Goal: Use online tool/utility: Utilize a website feature to perform a specific function

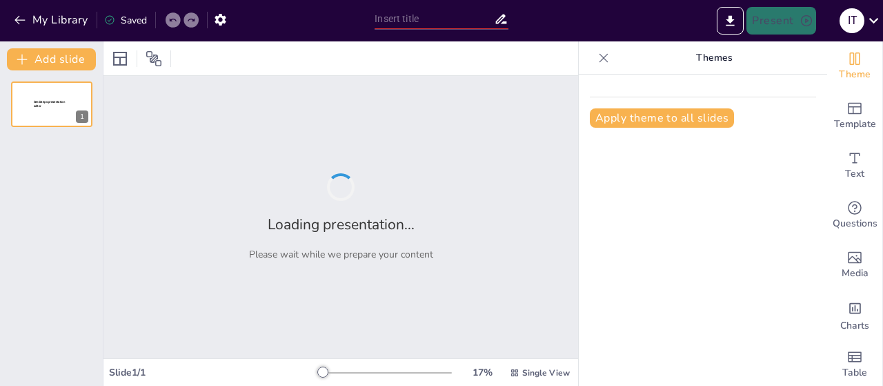
type input "Análisis del Entorno Internacional de Netflix: Oportunidades y Desafíos"
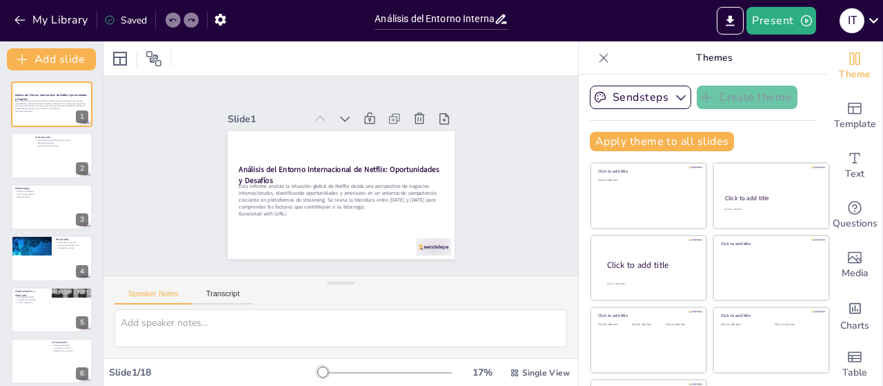
checkbox input "true"
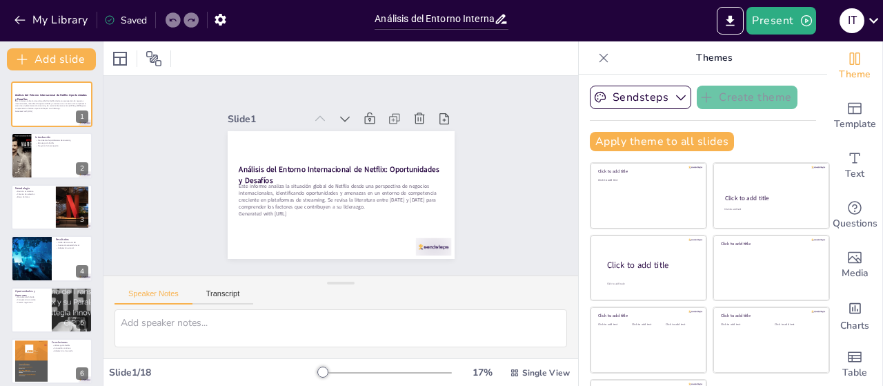
checkbox input "true"
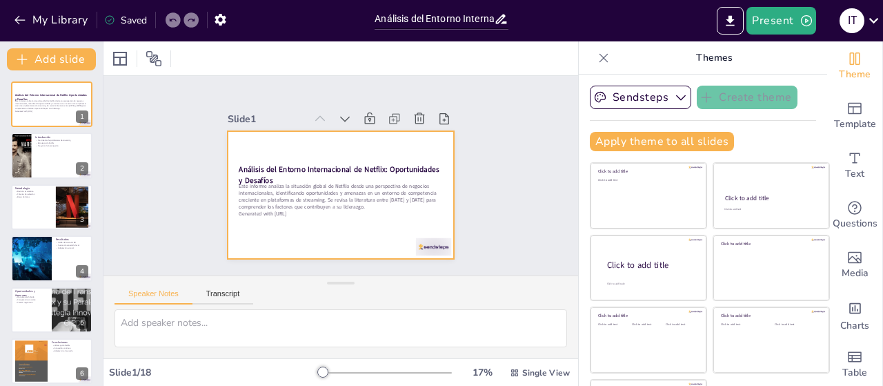
checkbox input "true"
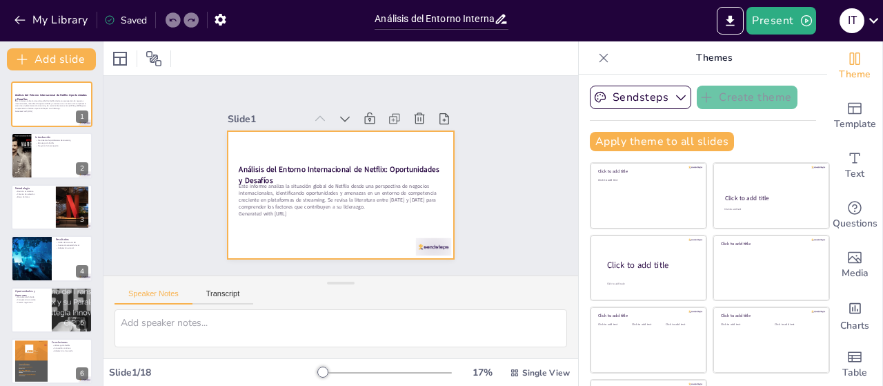
checkbox input "true"
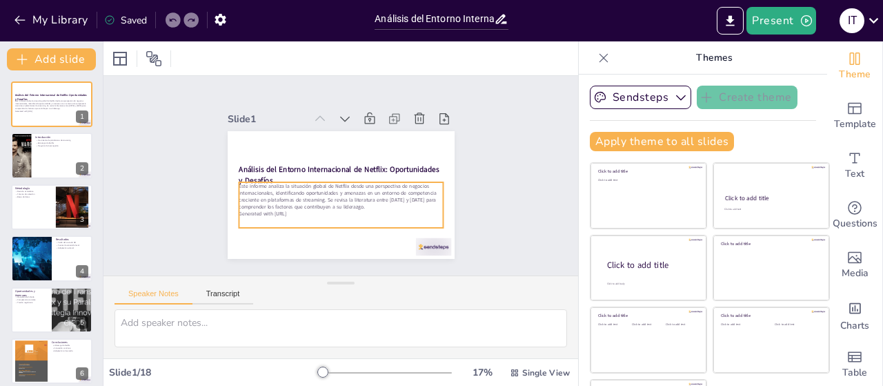
checkbox input "true"
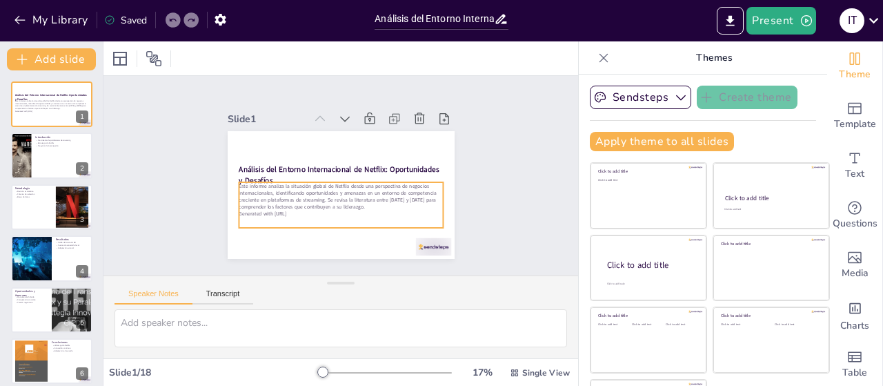
checkbox input "true"
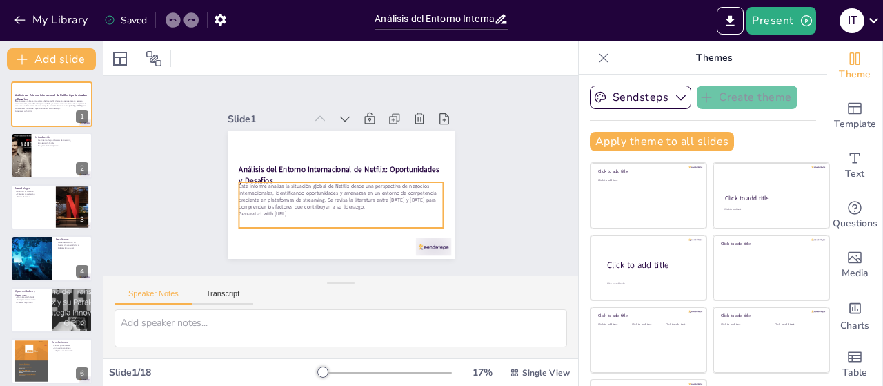
checkbox input "true"
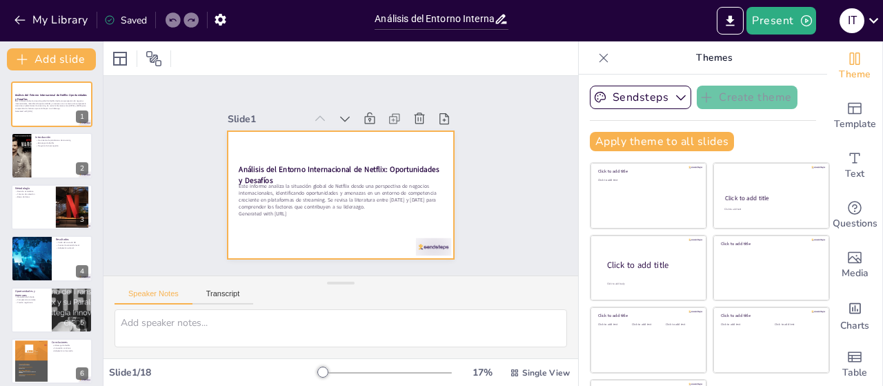
checkbox input "true"
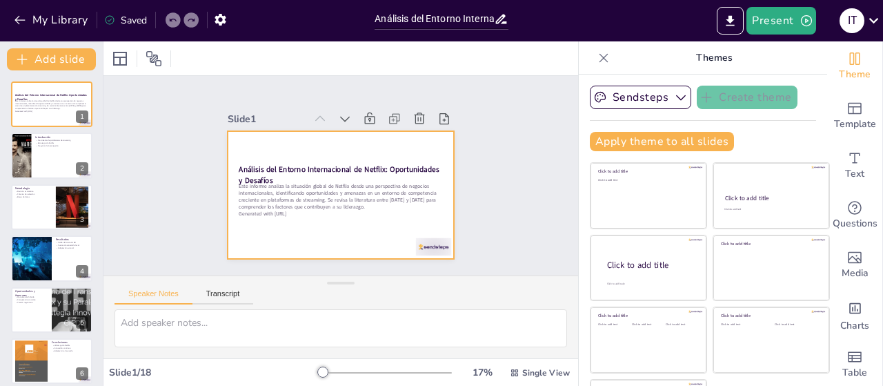
checkbox input "true"
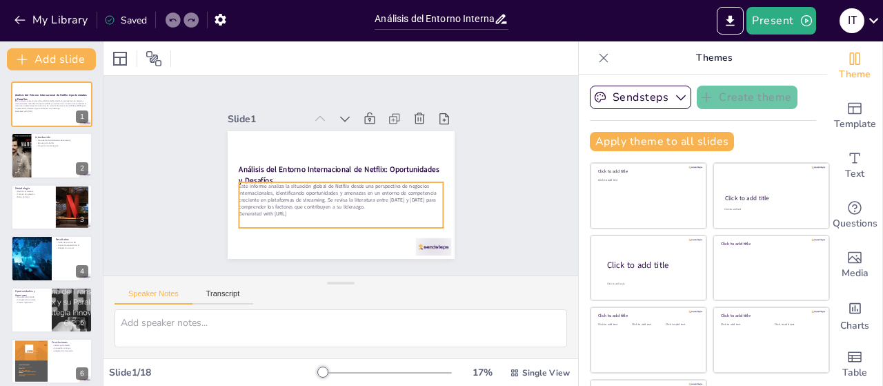
checkbox input "true"
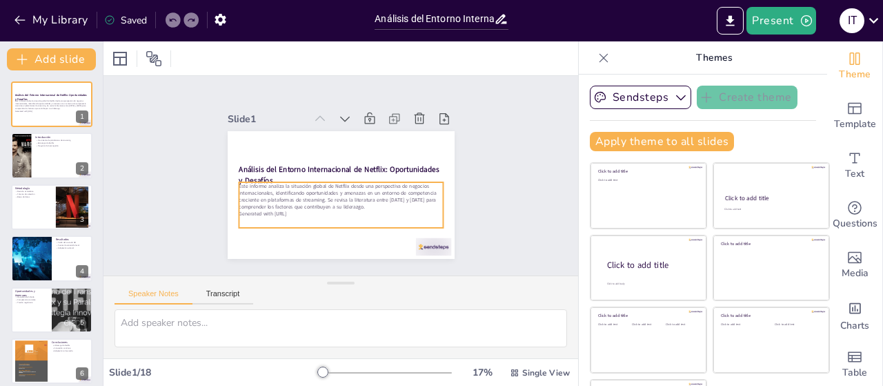
checkbox input "true"
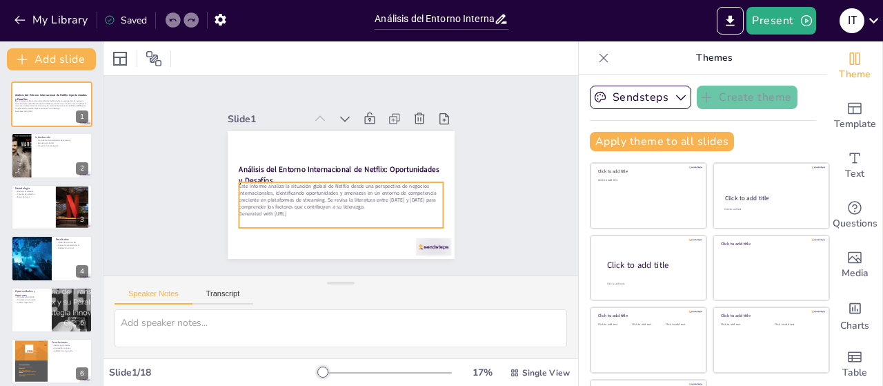
checkbox input "true"
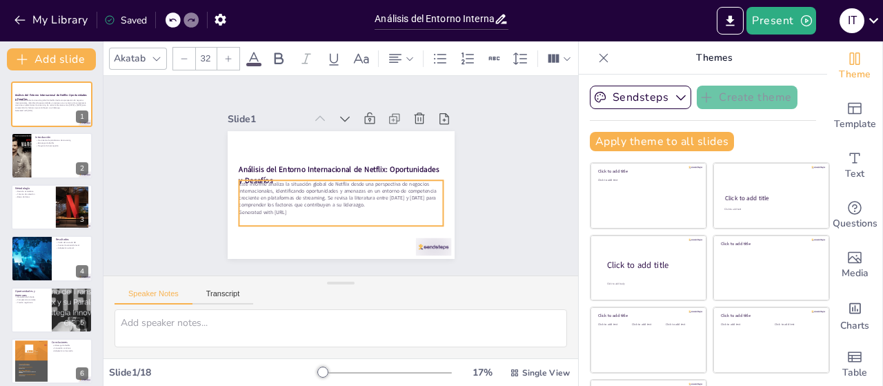
checkbox input "true"
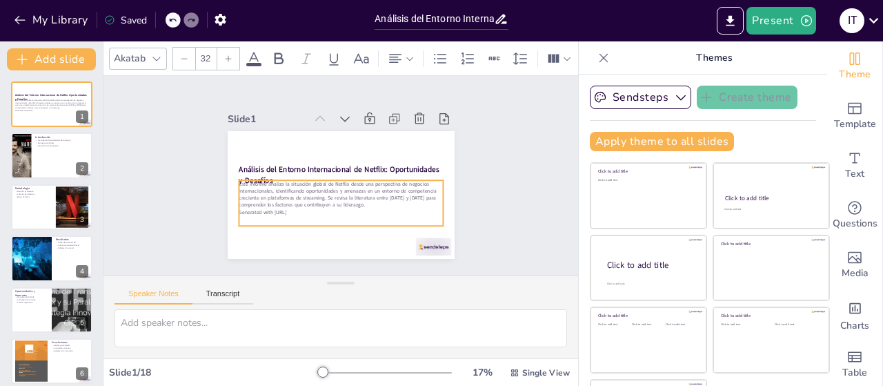
checkbox input "true"
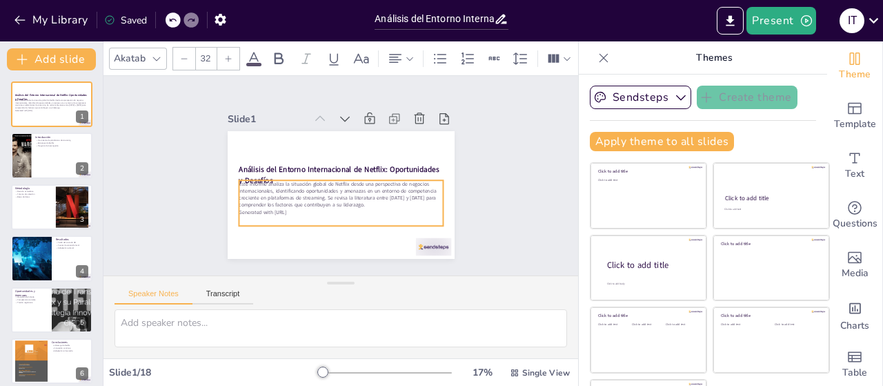
checkbox input "true"
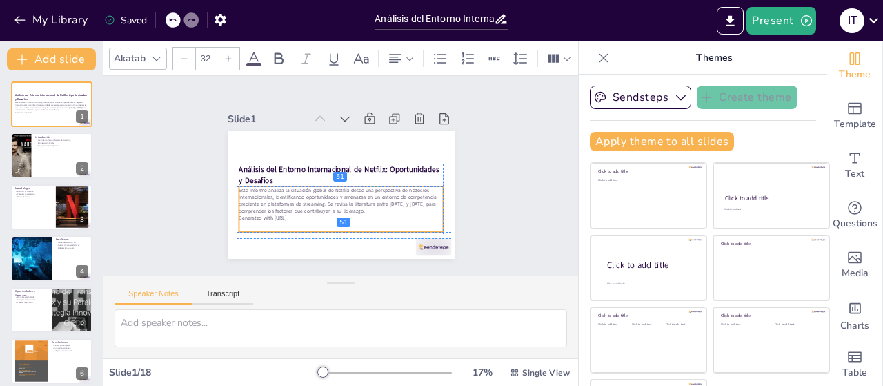
checkbox input "true"
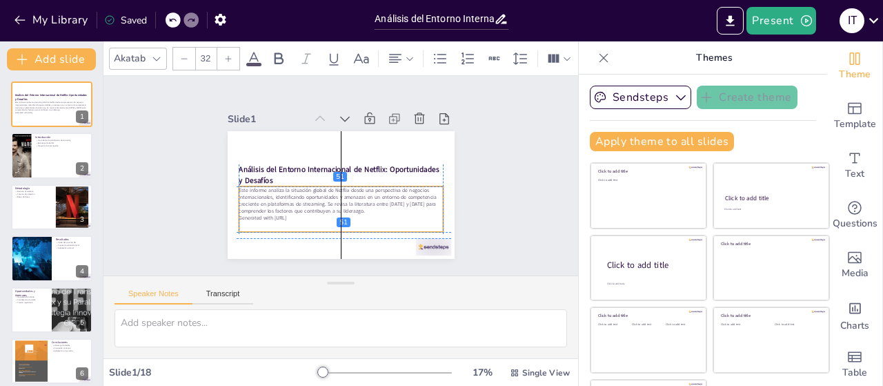
checkbox input "true"
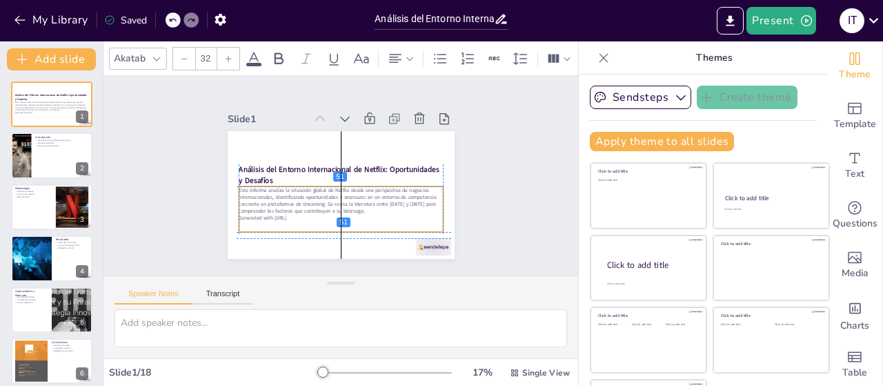
checkbox input "true"
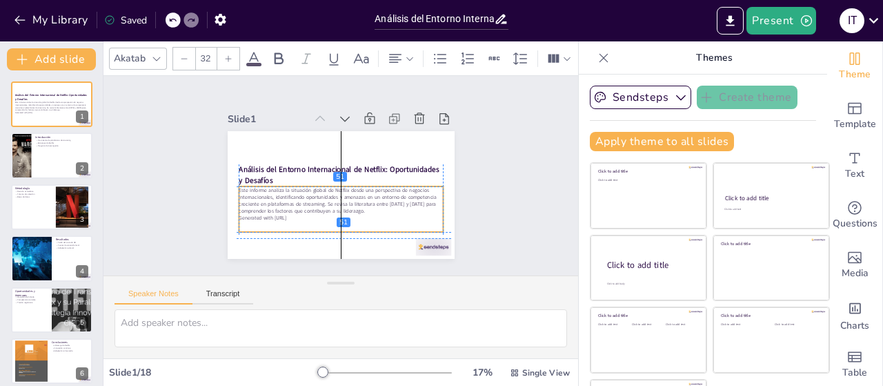
drag, startPoint x: 352, startPoint y: 199, endPoint x: 350, endPoint y: 206, distance: 7.2
click at [350, 206] on p "Este informe analiza la situación global de Netflix desde una perspectiva de ne…" at bounding box center [317, 165] width 109 height 198
checkbox input "true"
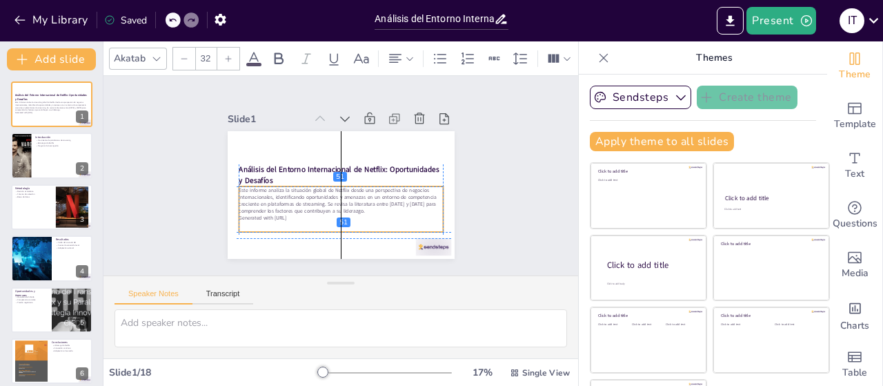
checkbox input "true"
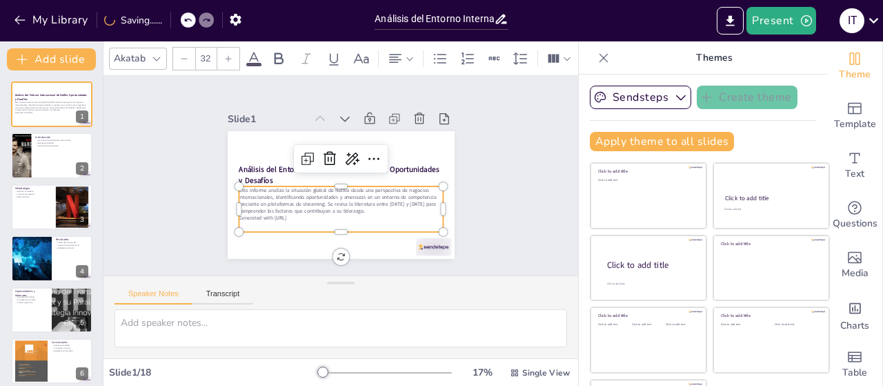
checkbox input "true"
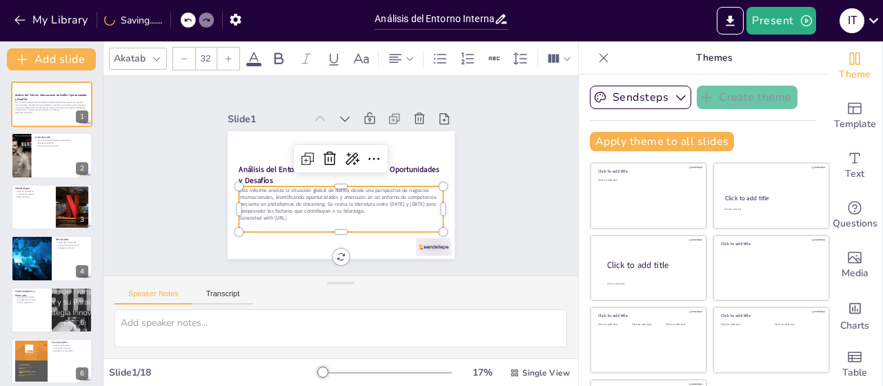
checkbox input "true"
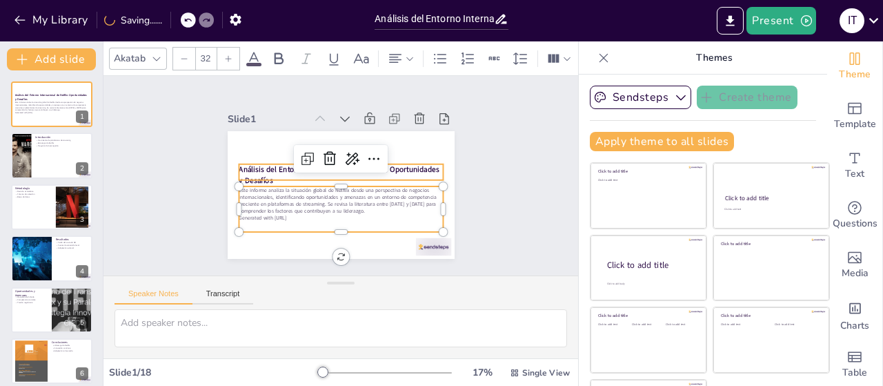
checkbox input "true"
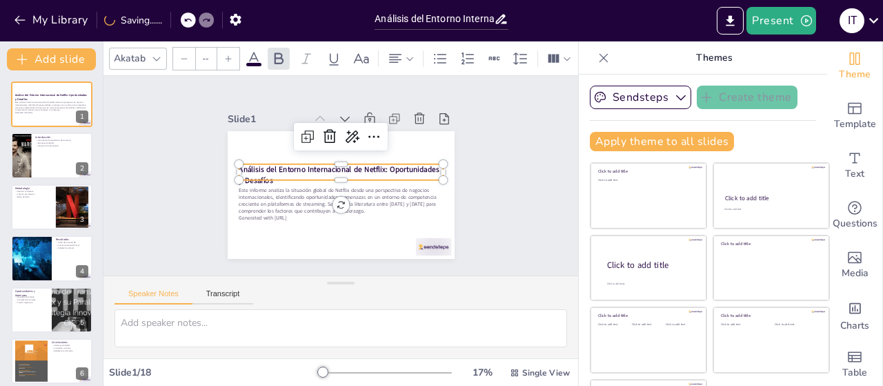
type input "48"
click at [382, 170] on p "Análisis del Entorno Internacional de Netflix: Oportunidades y Desafíos" at bounding box center [340, 174] width 195 height 102
checkbox input "true"
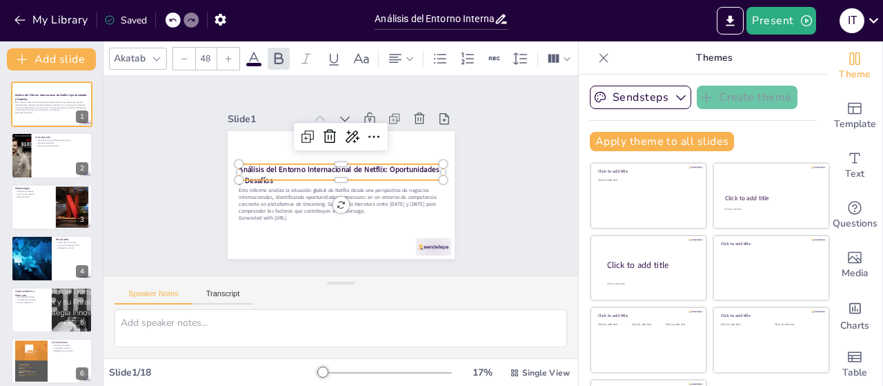
checkbox input "true"
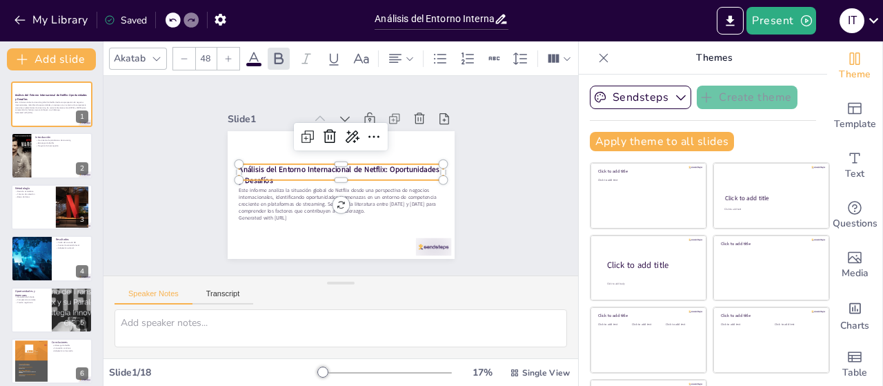
checkbox input "true"
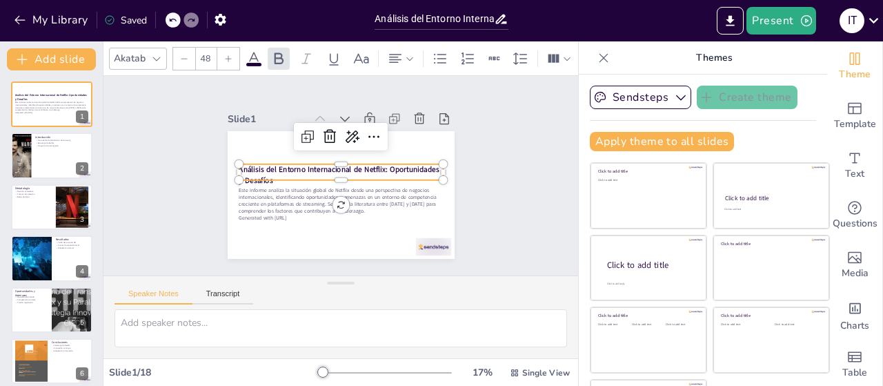
checkbox input "true"
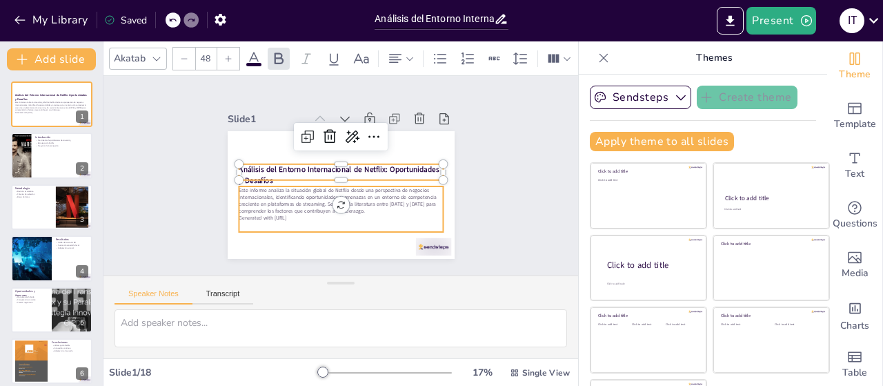
checkbox input "true"
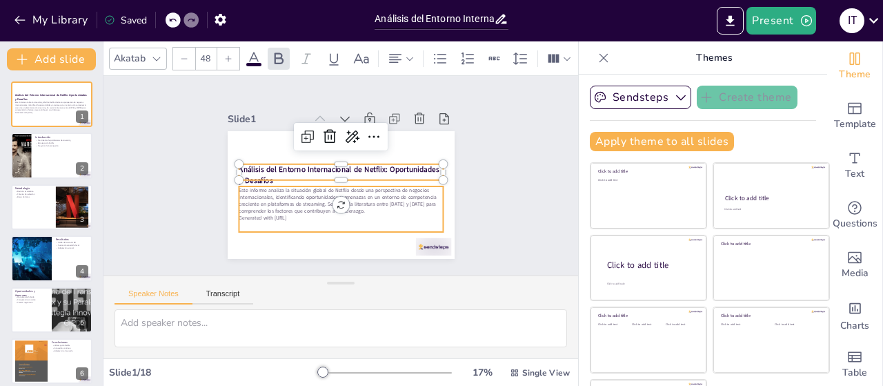
checkbox input "true"
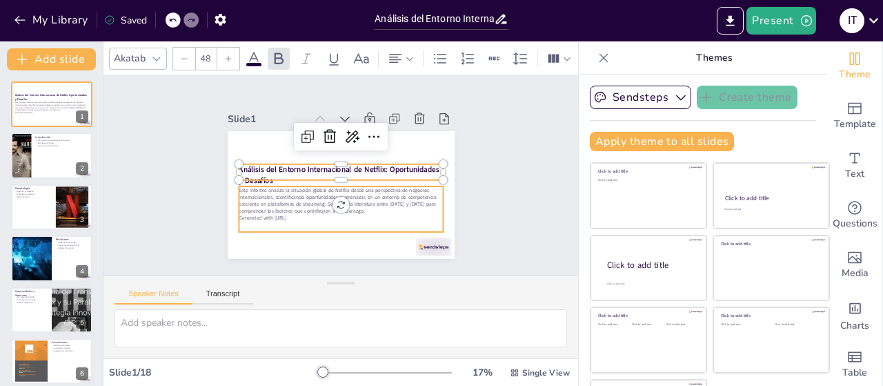
checkbox input "true"
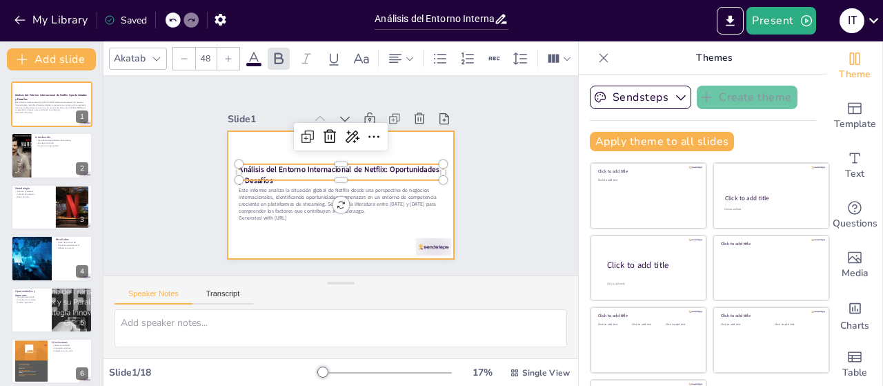
checkbox input "true"
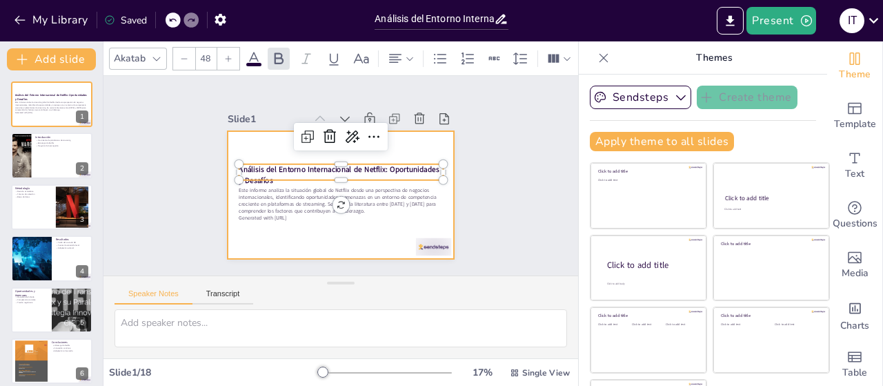
checkbox input "true"
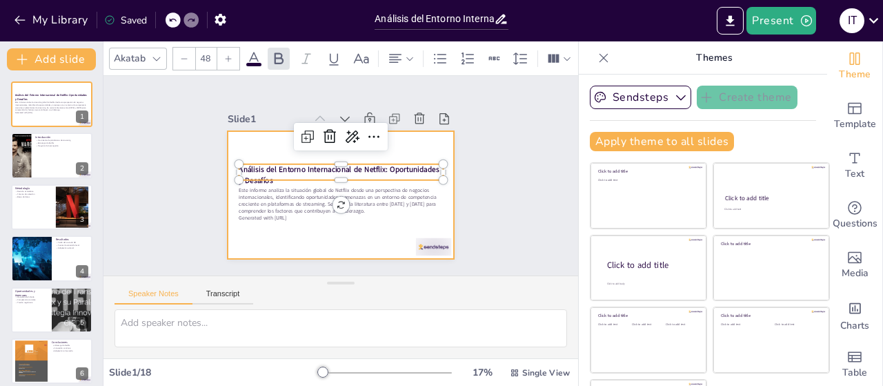
checkbox input "true"
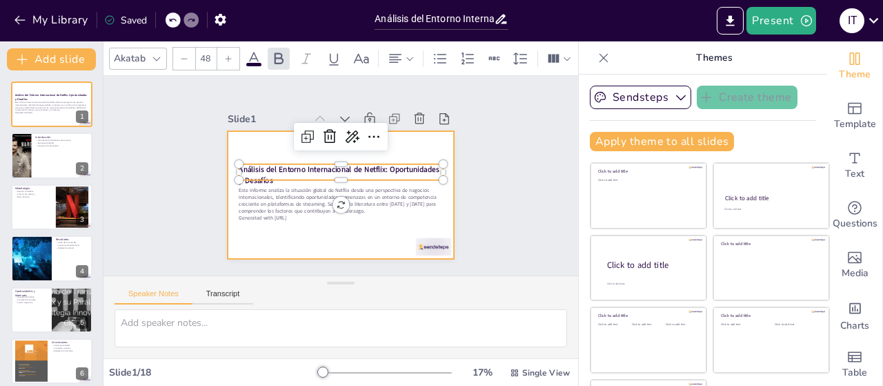
checkbox input "true"
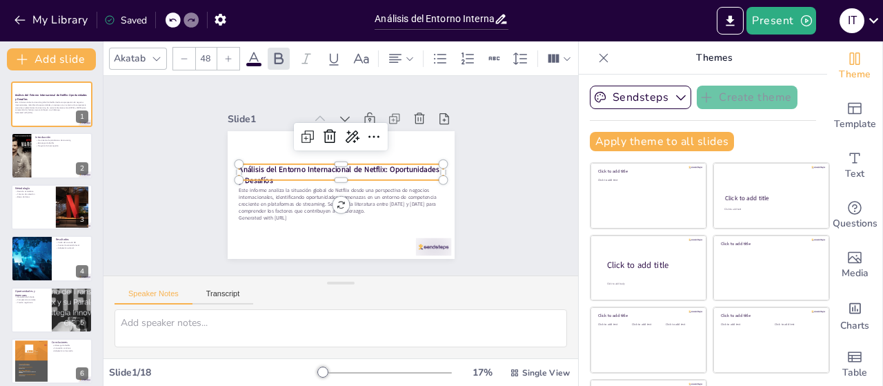
checkbox input "true"
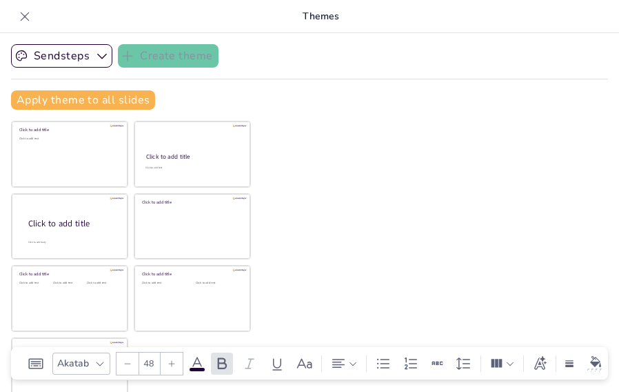
checkbox input "true"
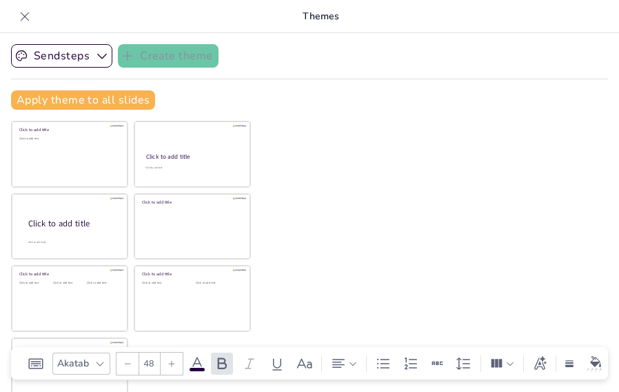
checkbox input "true"
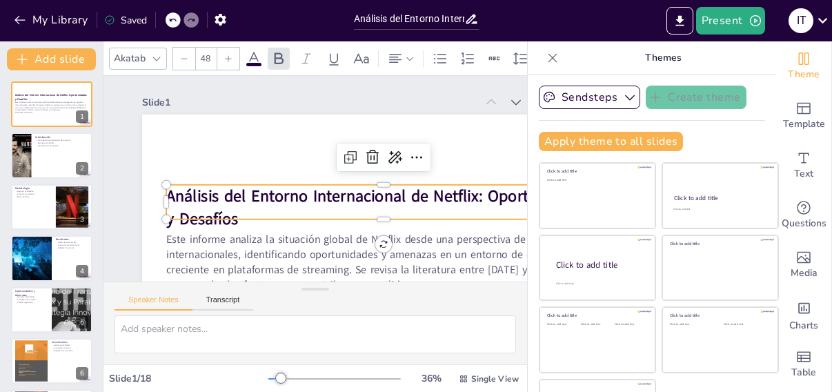
checkbox input "true"
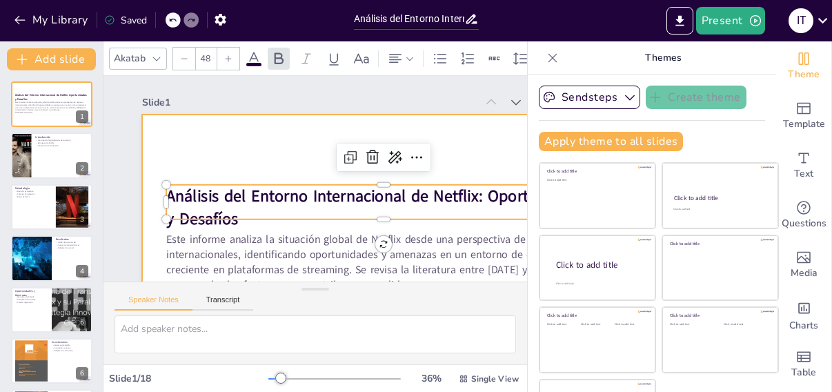
checkbox input "true"
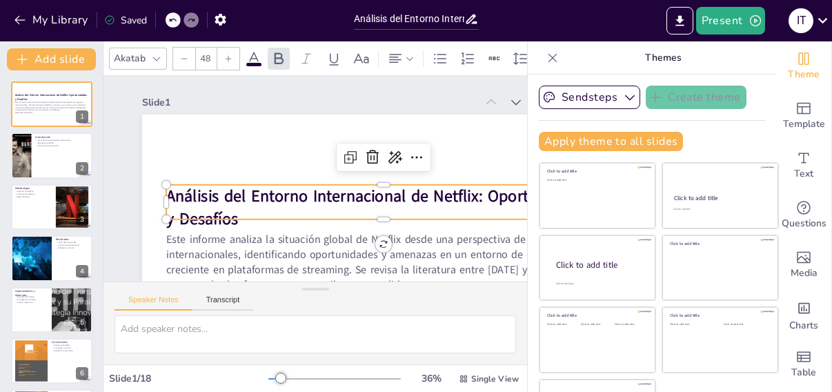
checkbox input "true"
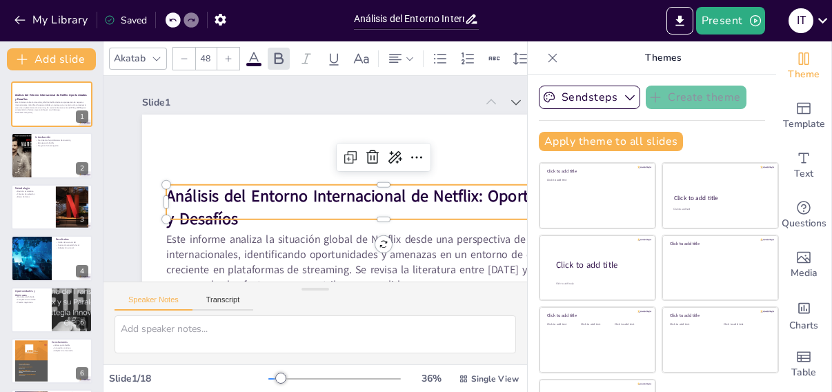
checkbox input "true"
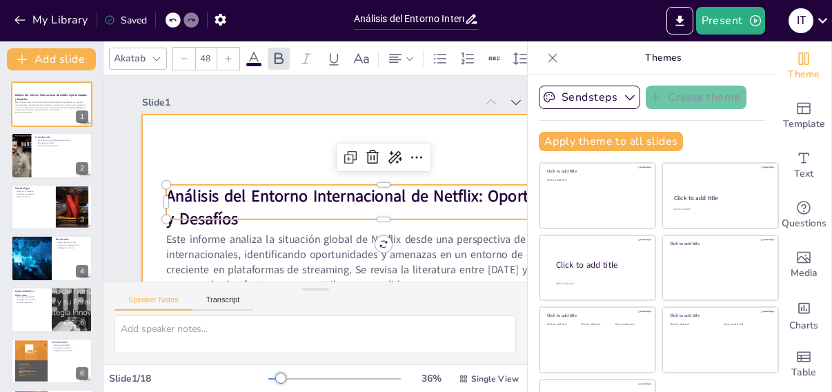
checkbox input "true"
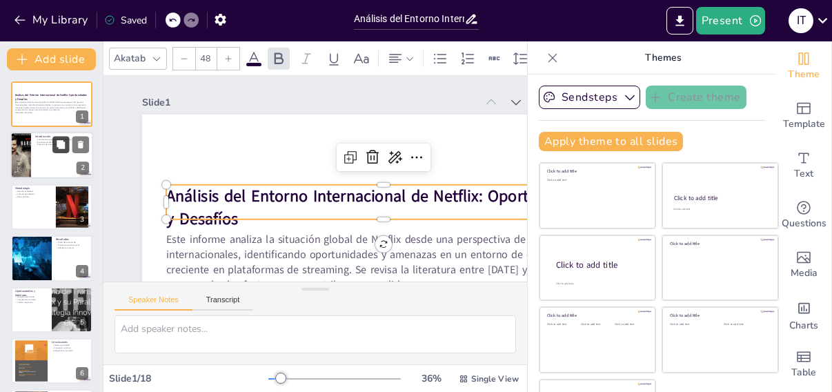
checkbox input "true"
click at [59, 150] on button at bounding box center [60, 145] width 17 height 17
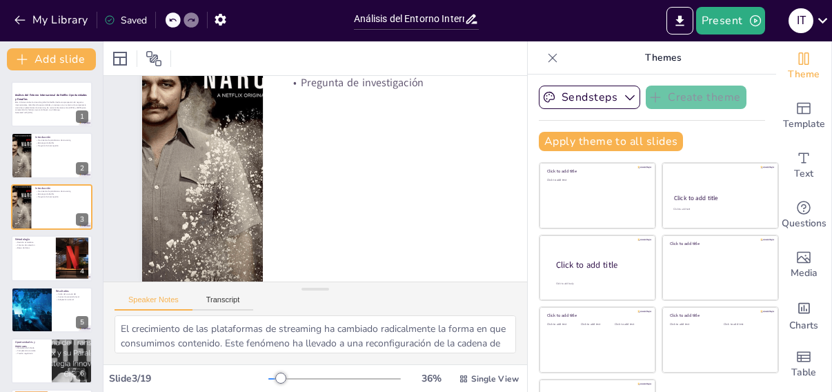
scroll to position [115, 0]
click at [47, 165] on div at bounding box center [51, 155] width 83 height 47
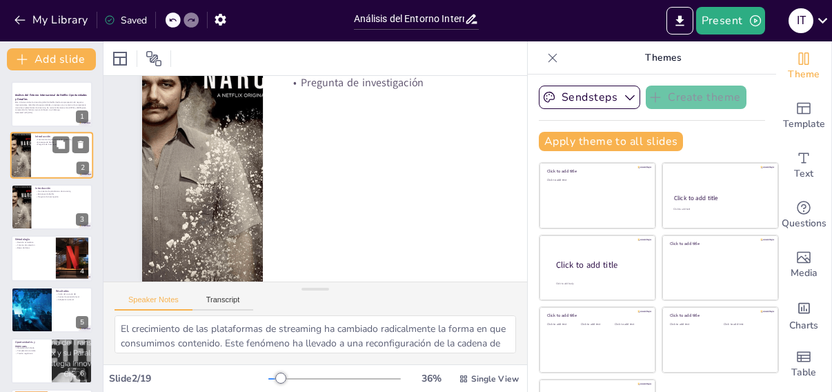
scroll to position [0, 0]
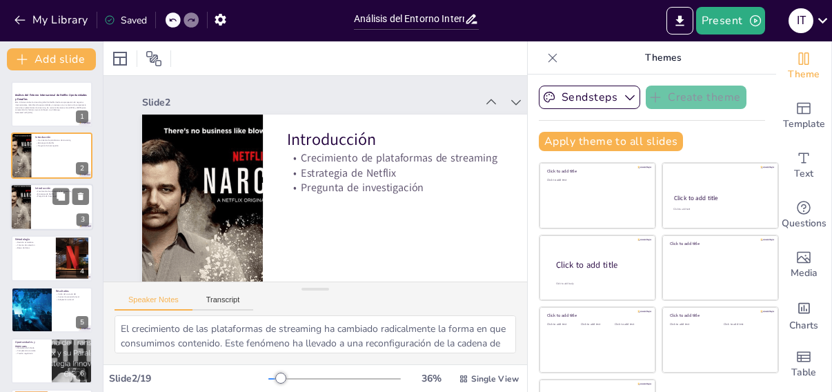
click at [40, 206] on div at bounding box center [51, 206] width 83 height 47
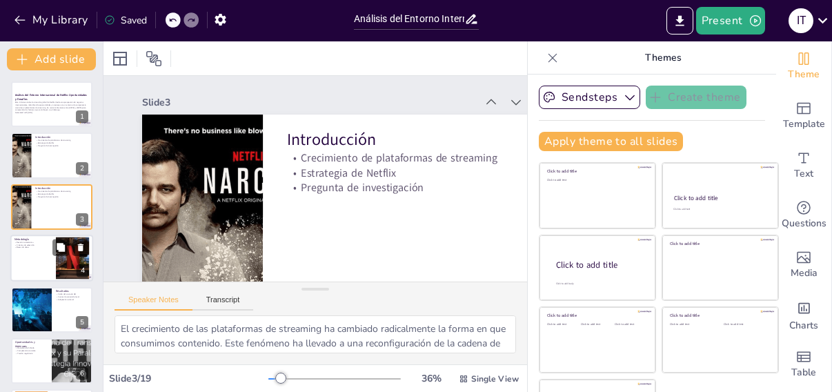
click at [38, 248] on p "Bases de datos" at bounding box center [32, 247] width 37 height 3
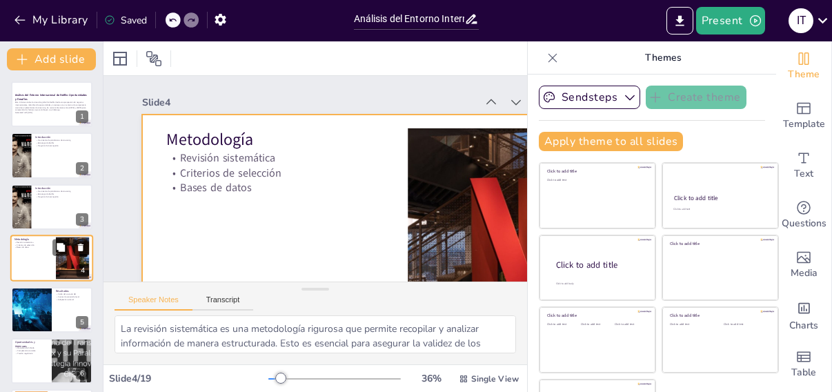
scroll to position [27, 0]
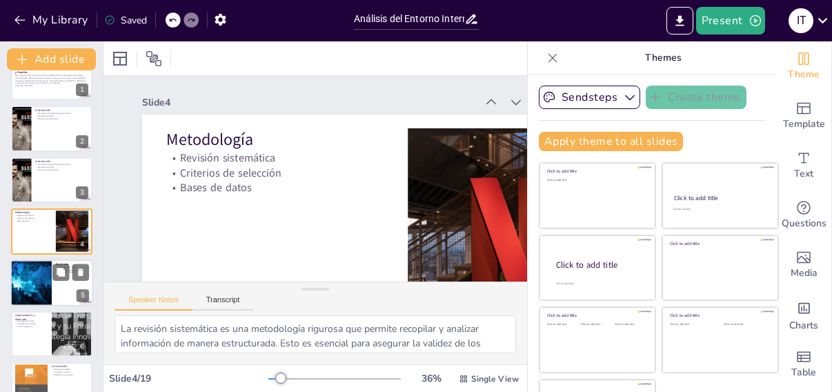
click at [58, 281] on div at bounding box center [51, 282] width 83 height 47
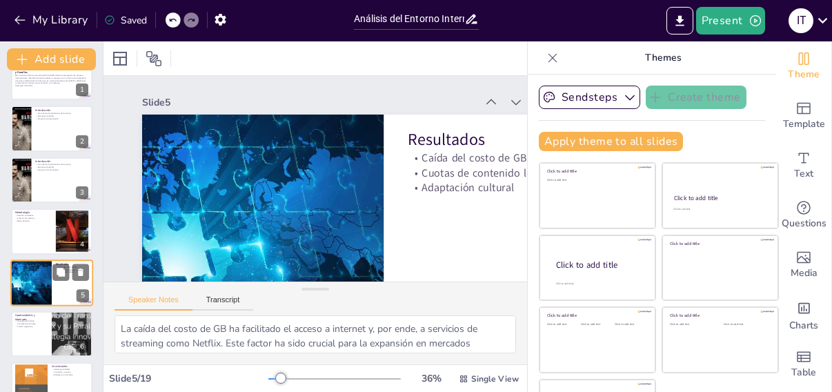
scroll to position [79, 0]
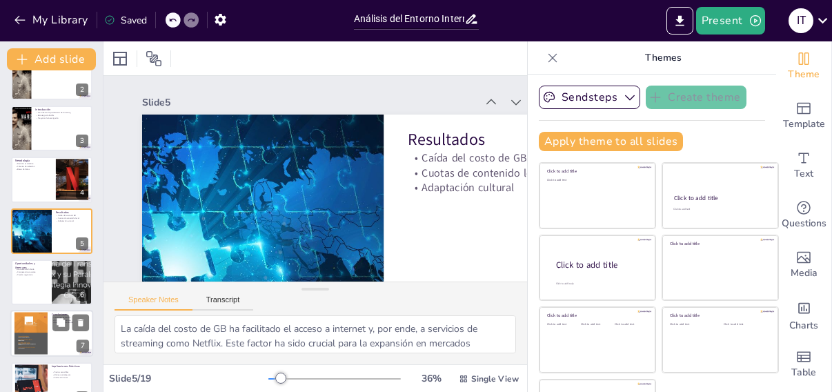
click at [31, 332] on div at bounding box center [30, 333] width 33 height 43
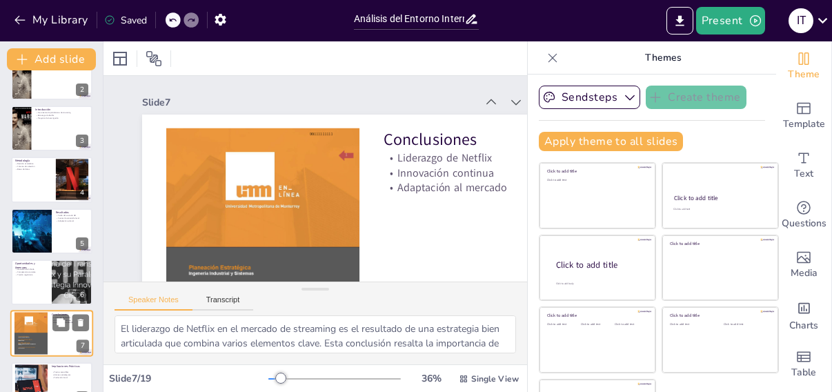
scroll to position [181, 0]
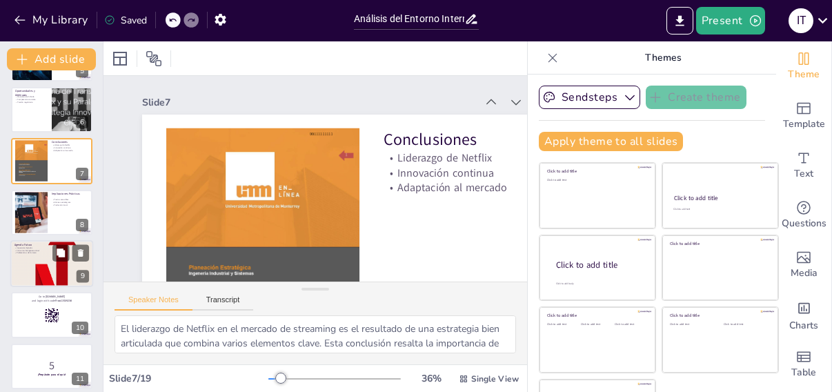
click at [34, 266] on div at bounding box center [51, 263] width 83 height 89
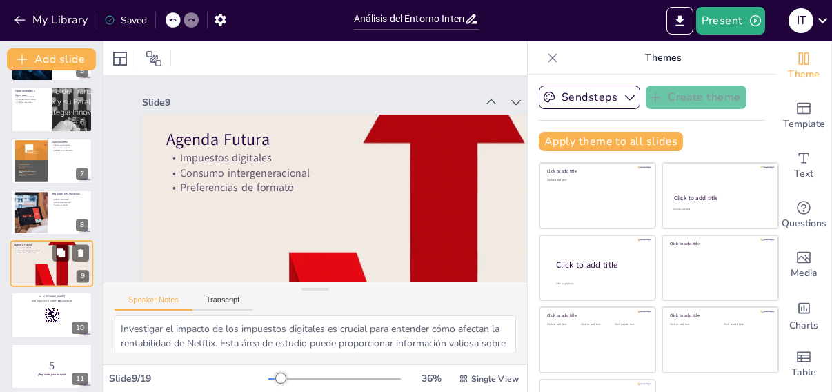
scroll to position [283, 0]
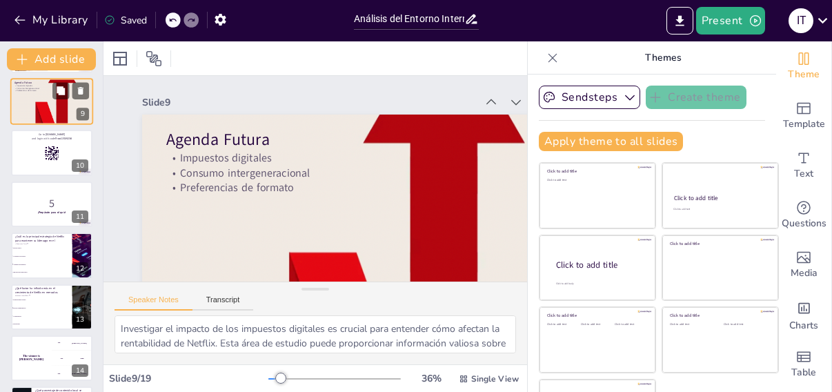
click at [34, 266] on li "Alianzas estratégicas" at bounding box center [41, 265] width 61 height 8
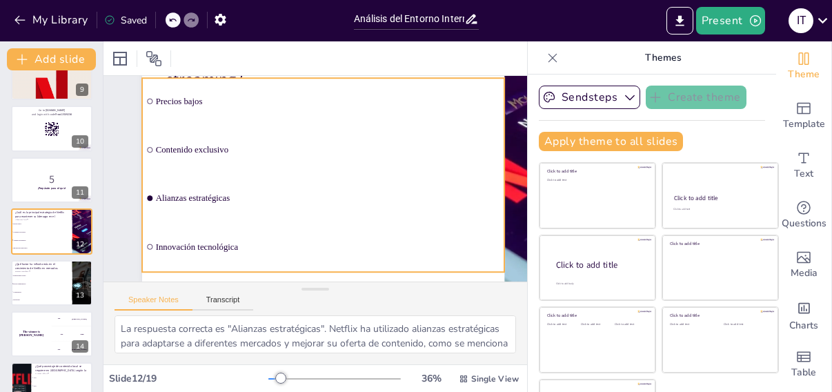
scroll to position [50, 0]
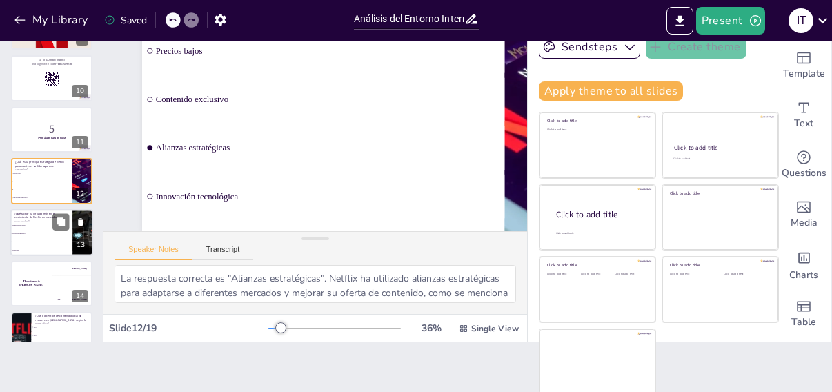
click at [53, 231] on li "Precios segmentados" at bounding box center [41, 233] width 62 height 8
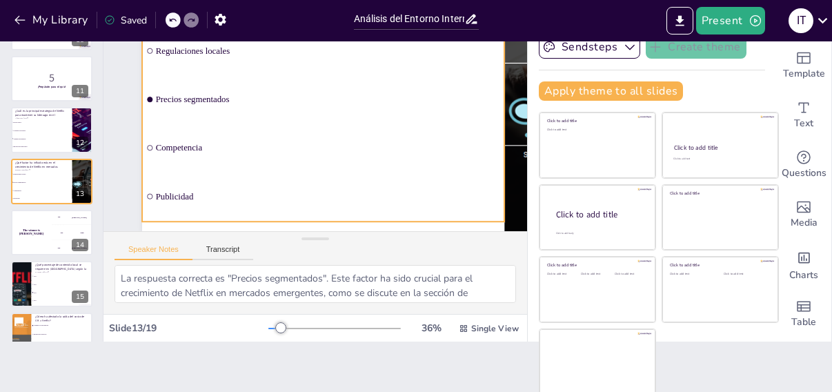
scroll to position [115, 0]
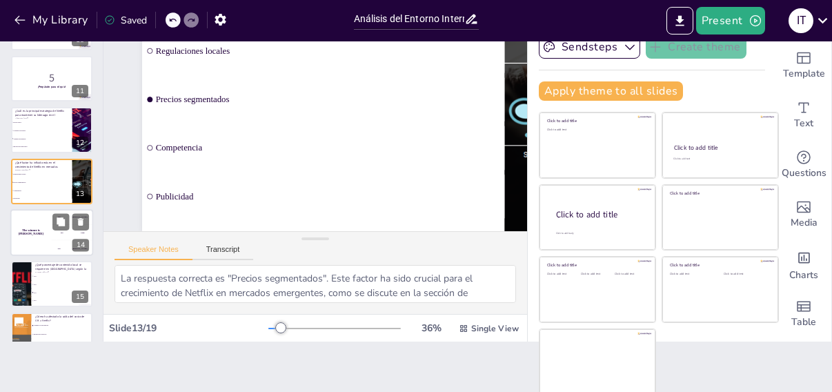
click at [51, 236] on div "The winner is [PERSON_NAME]" at bounding box center [30, 232] width 41 height 47
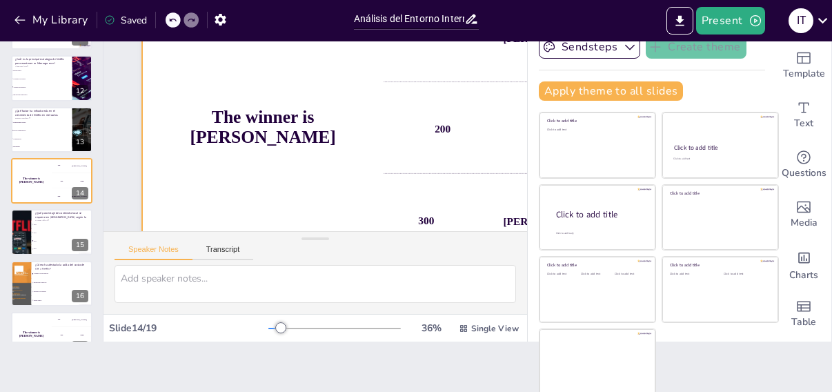
scroll to position [81, 0]
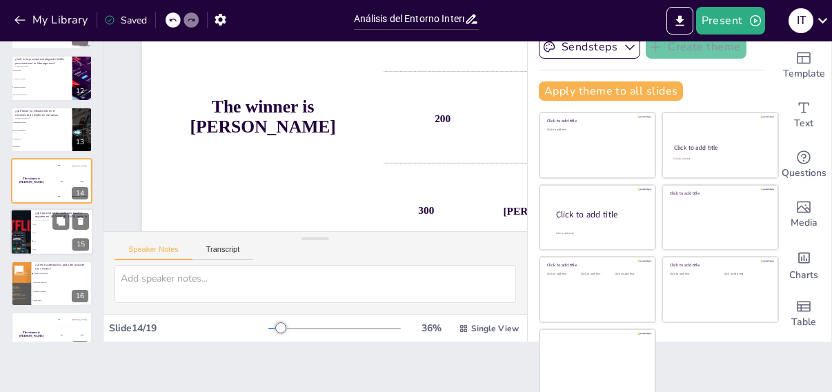
click at [37, 232] on span "20%" at bounding box center [62, 233] width 59 height 2
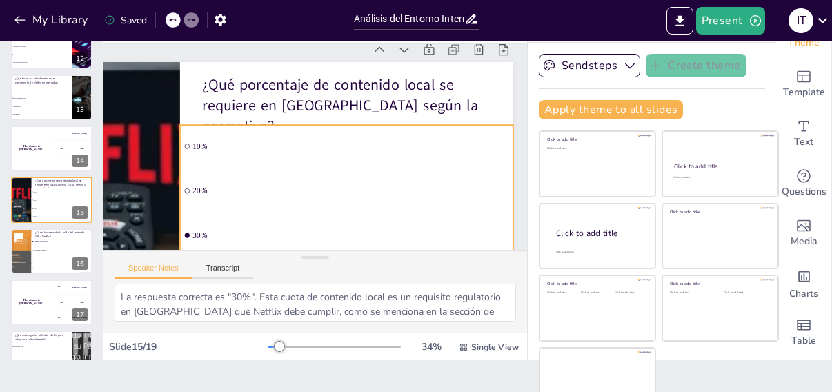
scroll to position [20, 73]
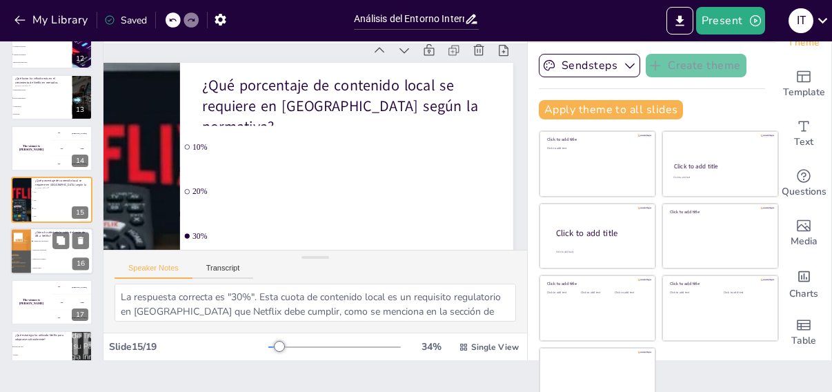
click at [39, 251] on li "Reducción de precios" at bounding box center [62, 250] width 62 height 9
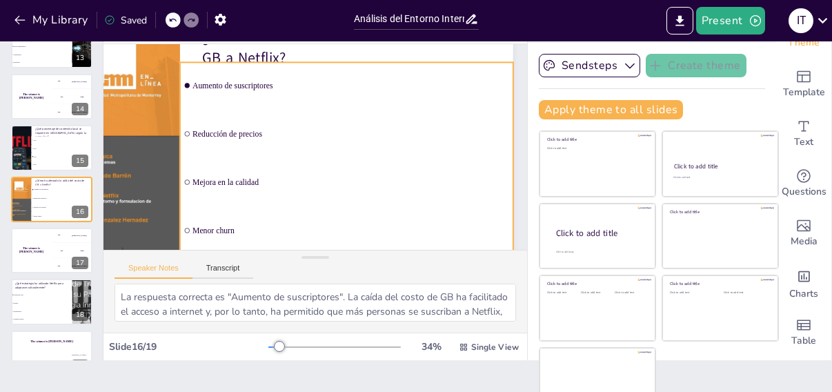
scroll to position [93, 73]
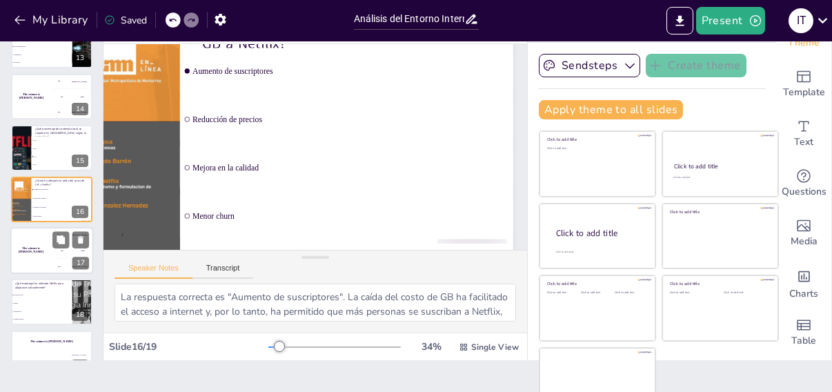
click at [41, 252] on div "The winner is [PERSON_NAME]" at bounding box center [30, 250] width 41 height 47
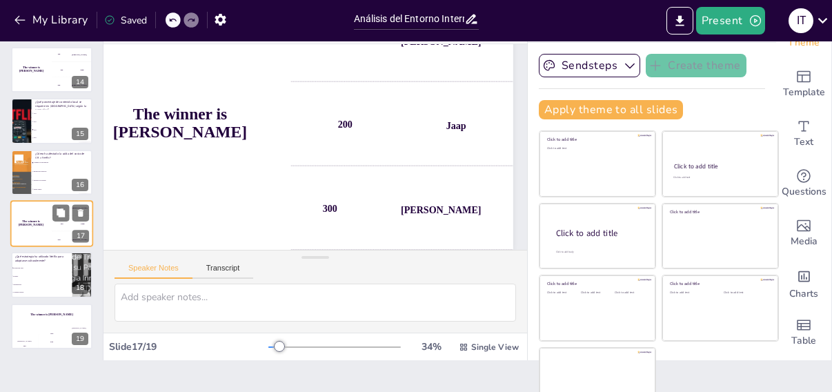
scroll to position [0, 73]
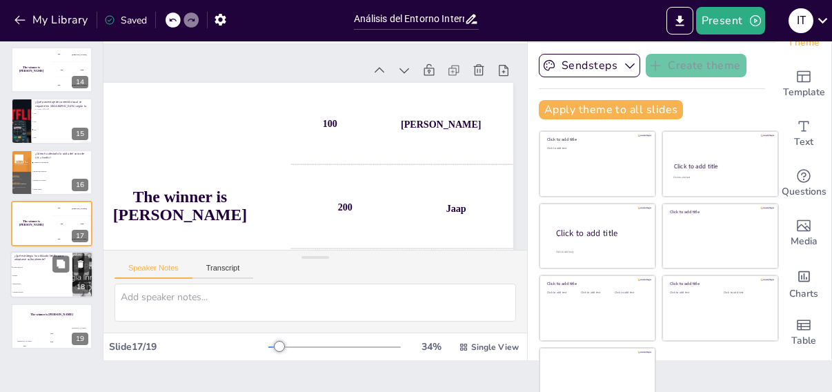
click at [34, 274] on li "Doblaje" at bounding box center [41, 276] width 62 height 8
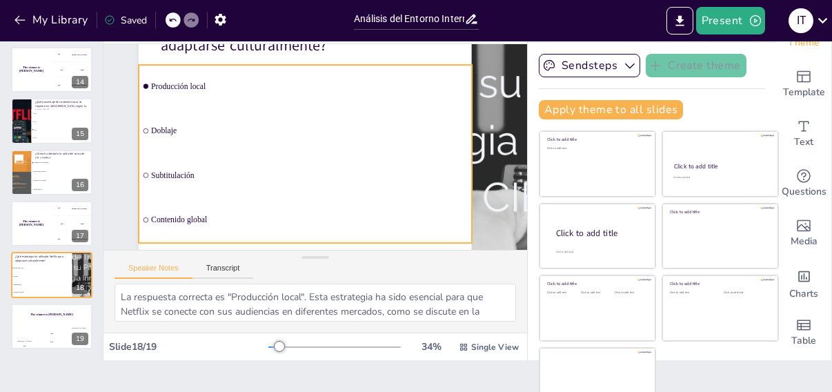
scroll to position [93, 3]
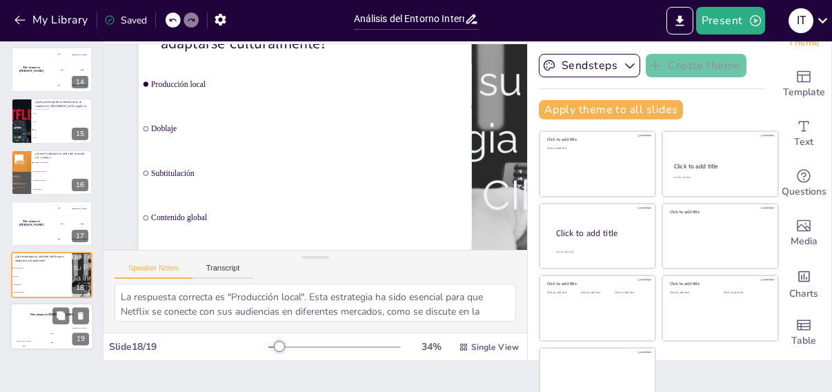
click at [29, 323] on div "The winner is [PERSON_NAME]" at bounding box center [51, 314] width 83 height 23
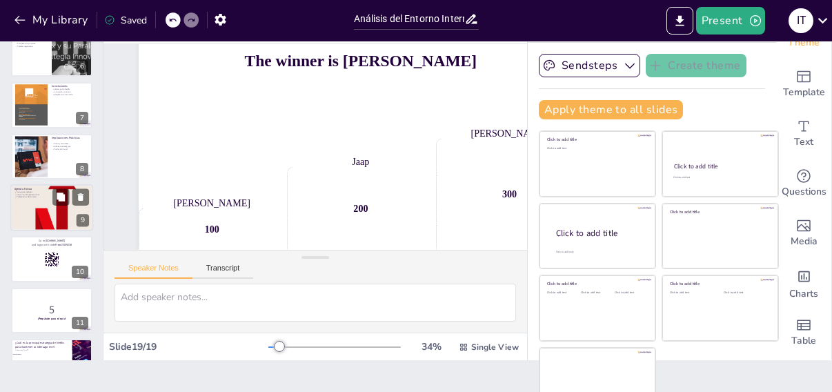
click at [57, 212] on div at bounding box center [51, 207] width 83 height 89
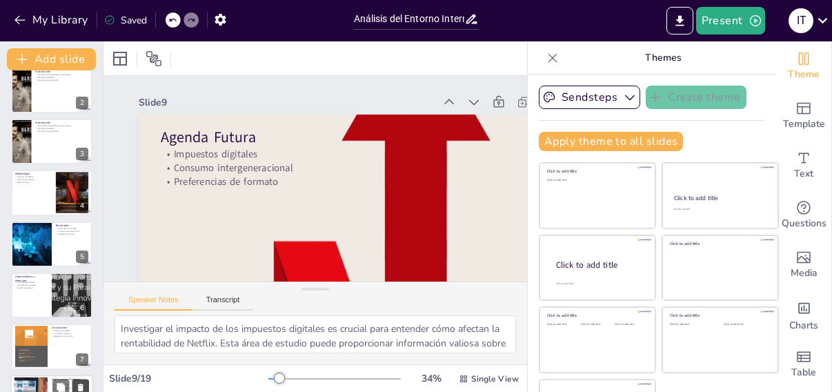
scroll to position [0, 0]
